Goal: Book appointment/travel/reservation

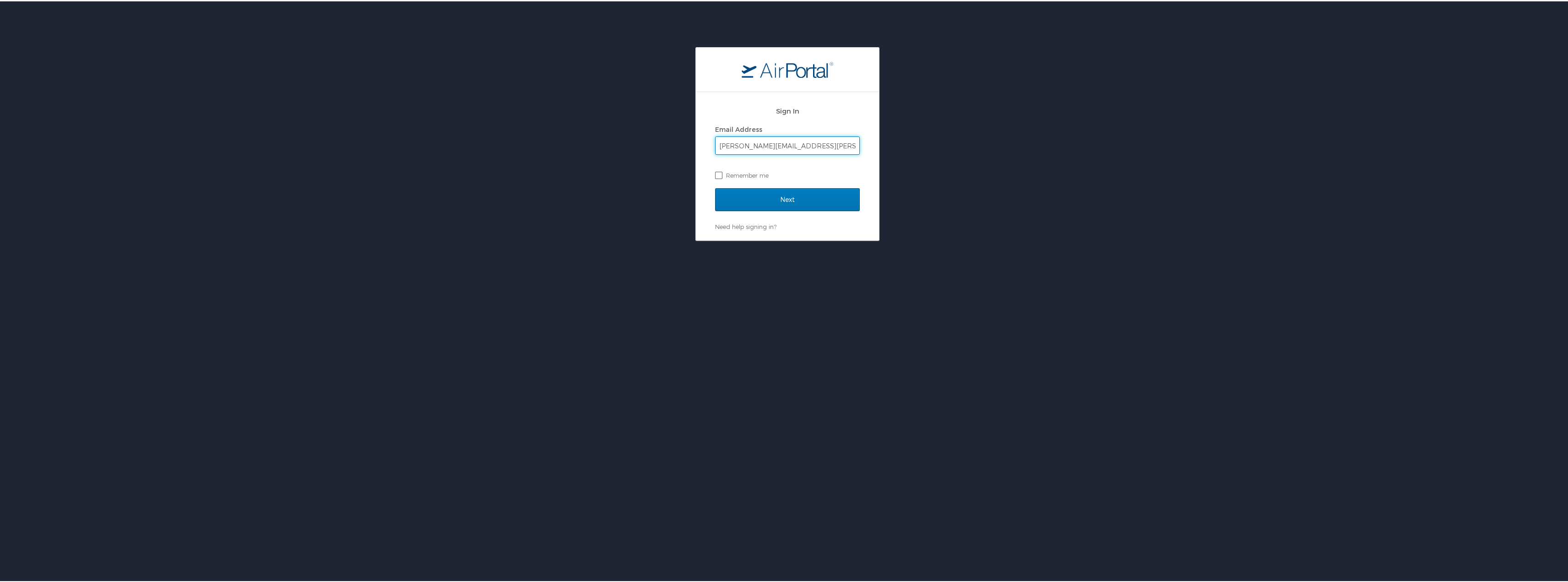
type input "ryan.hicks@imail.org"
click at [715, 174] on label "Remember me" at bounding box center [787, 174] width 145 height 13
click at [715, 174] on input "Remember me" at bounding box center [718, 174] width 6 height 6
checkbox input "true"
click at [742, 194] on input "Next" at bounding box center [787, 198] width 145 height 23
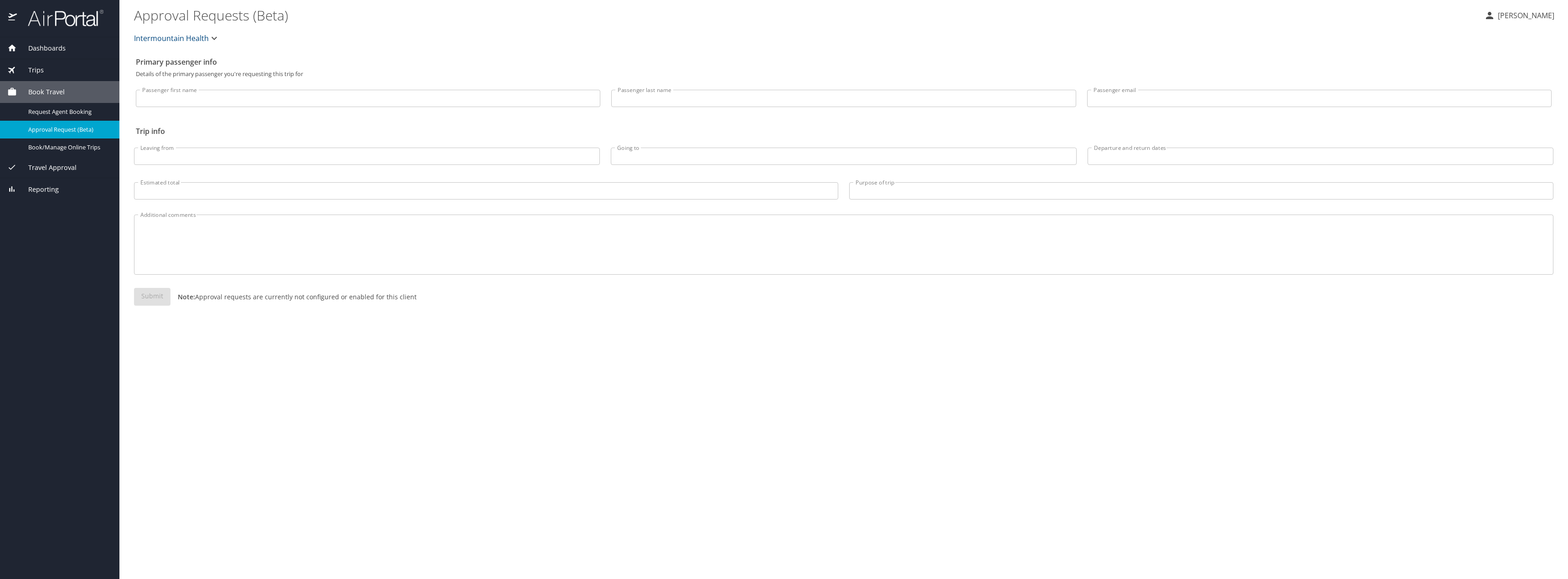
click at [44, 91] on span "Book Travel" at bounding box center [41, 92] width 48 height 10
click at [55, 150] on span "Book/Manage Online Trips" at bounding box center [68, 147] width 80 height 9
